Goal: Information Seeking & Learning: Understand process/instructions

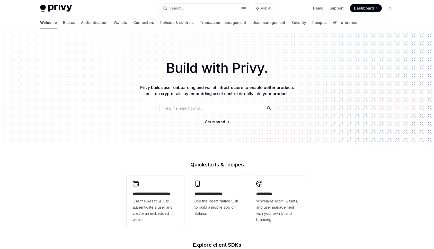
click at [58, 10] on img at bounding box center [56, 8] width 32 height 7
type textarea "*"
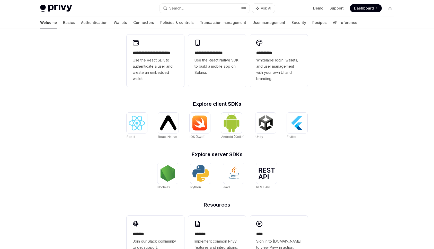
scroll to position [160, 0]
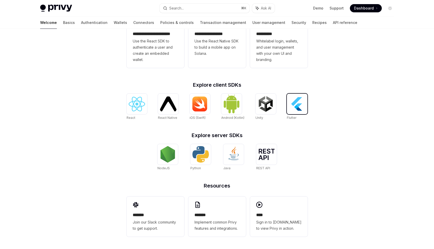
click at [296, 106] on img at bounding box center [297, 104] width 16 height 16
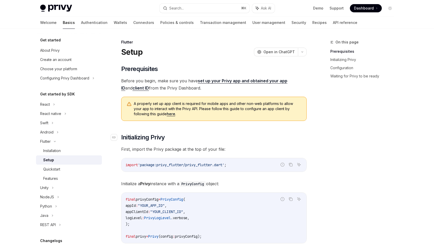
click at [182, 140] on h2 "​ Initializing Privy" at bounding box center [213, 137] width 185 height 8
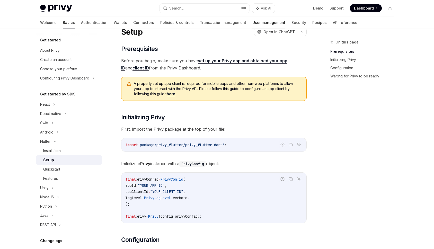
scroll to position [21, 0]
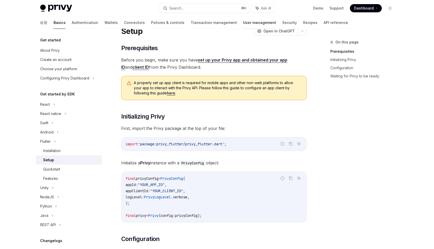
type textarea "*"
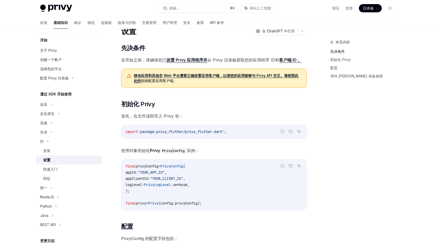
click at [208, 74] on font "移动应用和其他非 Web 平台需要正确设置应用客户端，以便您的应用能够与 Privy API 交互。请按照此处的" at bounding box center [216, 78] width 164 height 10
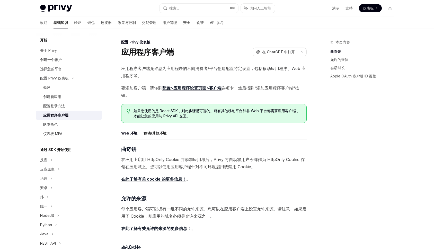
click at [149, 131] on font "移动/其他环境" at bounding box center [154, 133] width 23 height 4
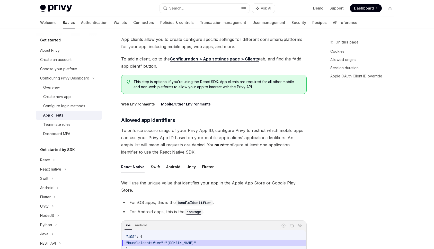
scroll to position [43, 0]
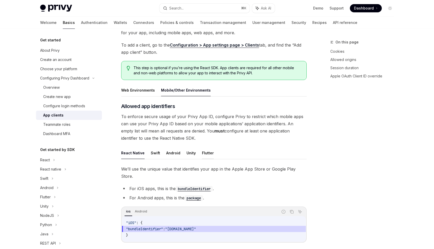
click at [204, 153] on button "Flutter" at bounding box center [208, 153] width 12 height 12
type textarea "*"
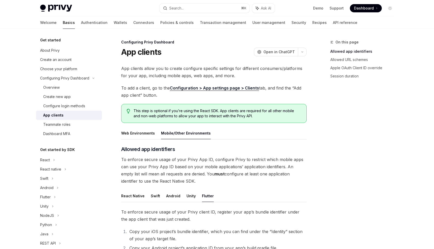
click at [233, 88] on link "Configuration > App settings page > Clients" at bounding box center [214, 87] width 89 height 5
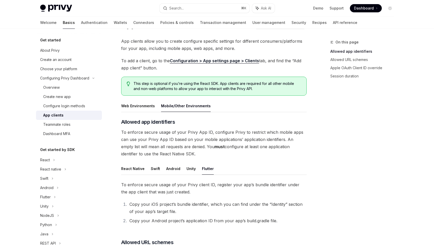
scroll to position [30, 0]
